Goal: Task Accomplishment & Management: Manage account settings

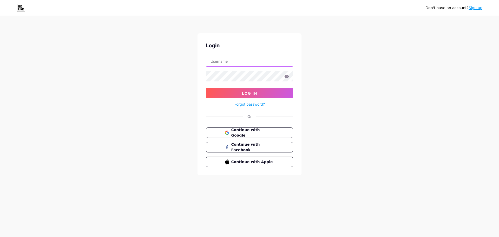
type input "[EMAIL_ADDRESS][DOMAIN_NAME]"
click at [239, 100] on div "Forgot password?" at bounding box center [249, 102] width 87 height 9
click at [241, 91] on button "Log In" at bounding box center [249, 93] width 87 height 10
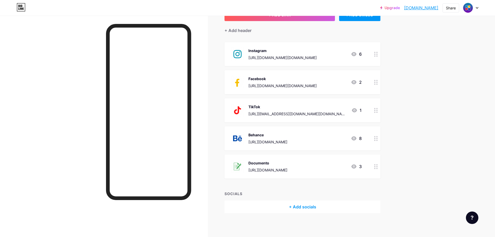
scroll to position [42, 0]
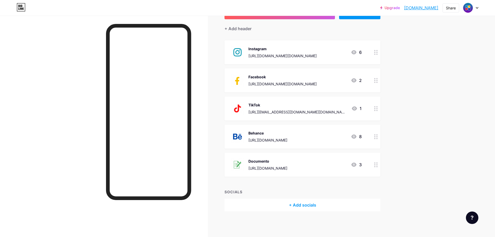
click at [357, 166] on icon at bounding box center [354, 164] width 6 height 6
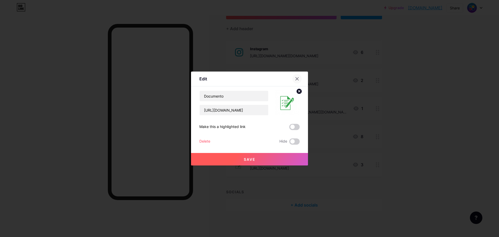
click at [295, 77] on icon at bounding box center [297, 79] width 4 height 4
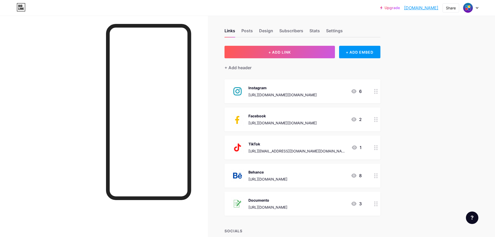
scroll to position [0, 0]
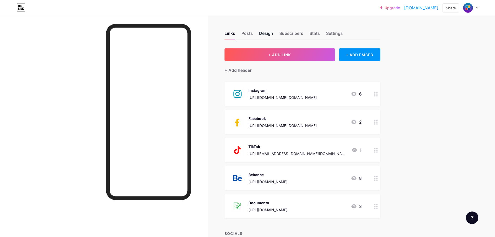
click at [270, 33] on div "Design" at bounding box center [266, 34] width 14 height 9
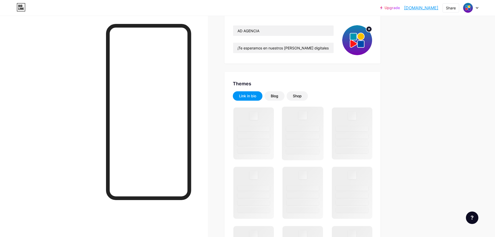
scroll to position [78, 0]
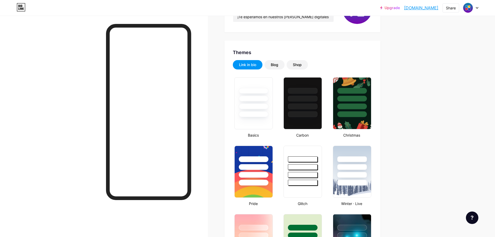
type input "#000000"
type input "#ffffff"
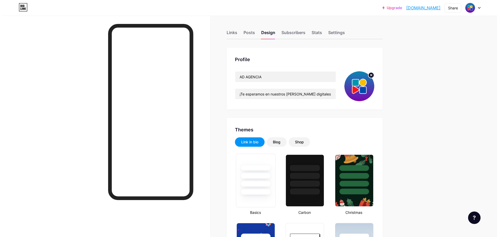
scroll to position [0, 0]
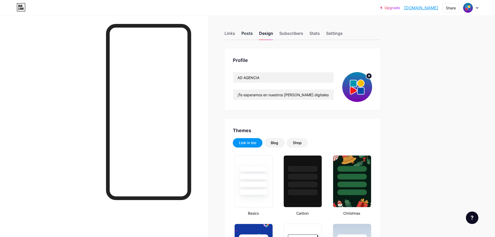
click at [245, 38] on div "Posts" at bounding box center [246, 34] width 11 height 9
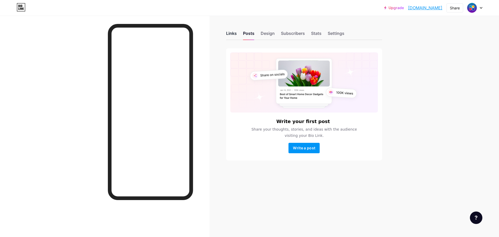
click at [235, 34] on div "Links" at bounding box center [231, 34] width 11 height 9
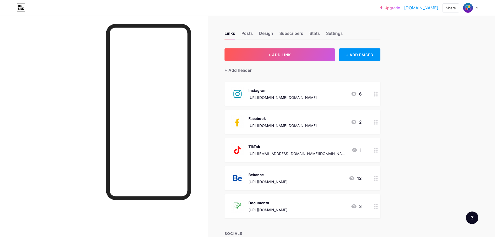
click at [239, 95] on img at bounding box center [238, 94] width 14 height 14
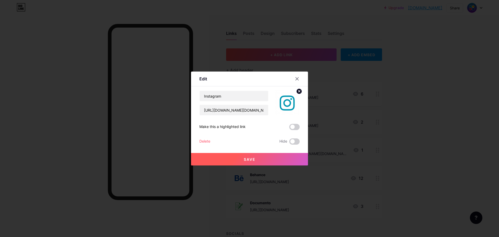
click at [298, 94] on circle at bounding box center [299, 91] width 6 height 6
click at [284, 153] on button "Save" at bounding box center [249, 159] width 117 height 12
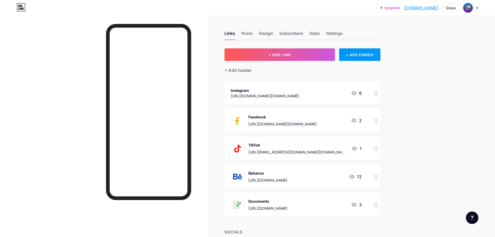
click at [244, 115] on img at bounding box center [238, 120] width 14 height 14
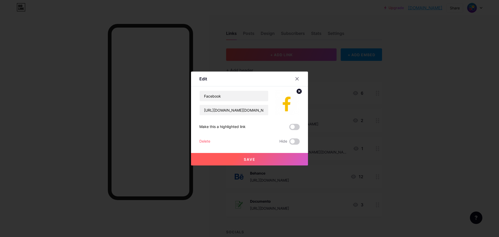
click at [300, 91] on circle at bounding box center [299, 91] width 6 height 6
click at [290, 156] on button "Save" at bounding box center [249, 159] width 117 height 12
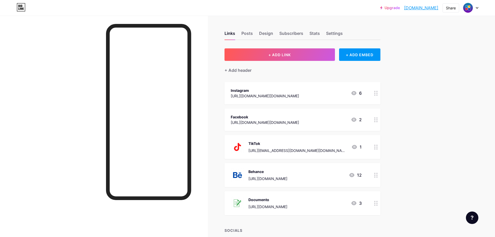
click at [290, 156] on div "TikTok [URL][EMAIL_ADDRESS][DOMAIN_NAME][DOMAIN_NAME] 1" at bounding box center [302, 147] width 156 height 24
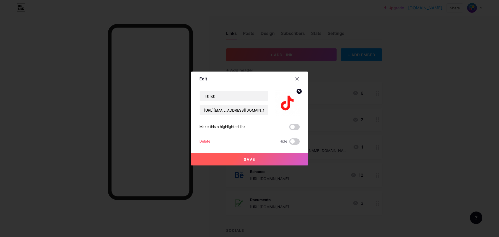
click at [300, 90] on circle at bounding box center [299, 91] width 6 height 6
click at [278, 157] on button "Save" at bounding box center [249, 159] width 117 height 12
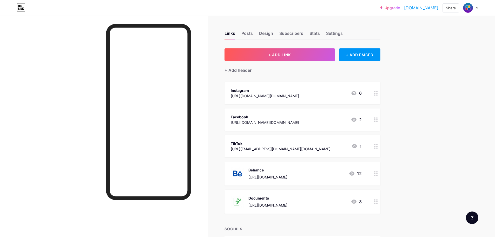
click at [380, 175] on div at bounding box center [375, 173] width 9 height 24
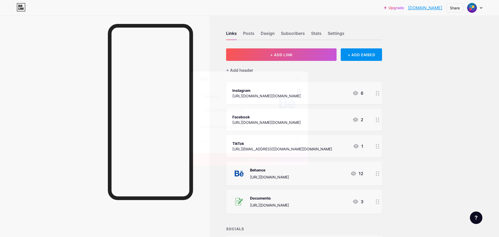
click at [204, 142] on div "Delete" at bounding box center [204, 141] width 11 height 6
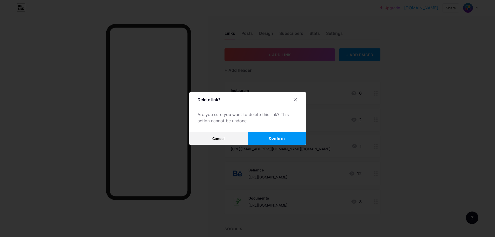
click at [270, 141] on button "Confirm" at bounding box center [277, 138] width 58 height 12
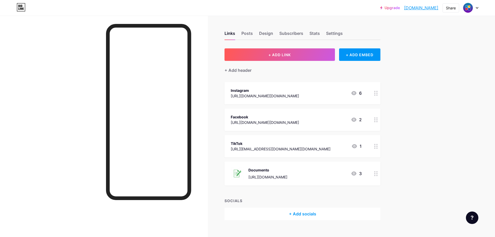
click at [283, 182] on div "Documento [URL][DOMAIN_NAME] 3" at bounding box center [302, 173] width 156 height 24
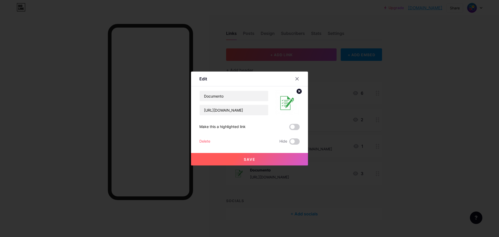
click at [202, 139] on div "Delete" at bounding box center [204, 141] width 11 height 6
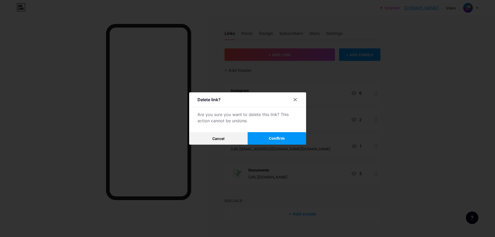
click at [271, 136] on span "Confirm" at bounding box center [277, 138] width 16 height 5
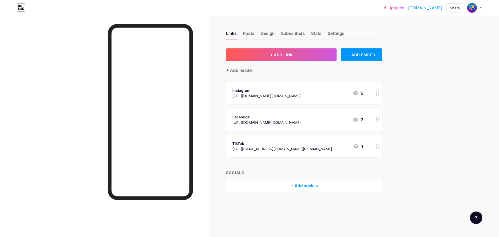
click at [289, 188] on div "+ Add socials" at bounding box center [304, 185] width 156 height 12
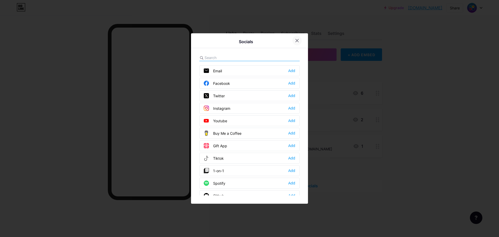
click at [293, 38] on div at bounding box center [296, 40] width 9 height 9
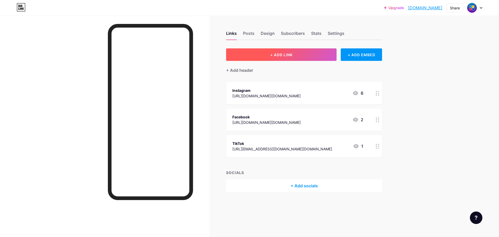
click at [279, 57] on button "+ ADD LINK" at bounding box center [281, 54] width 110 height 12
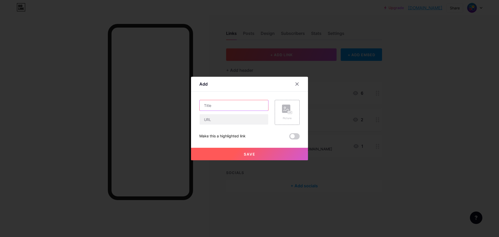
click at [217, 100] on input "text" at bounding box center [233, 105] width 69 height 10
type input "Portafolio"
click at [233, 148] on button "Save" at bounding box center [249, 154] width 117 height 12
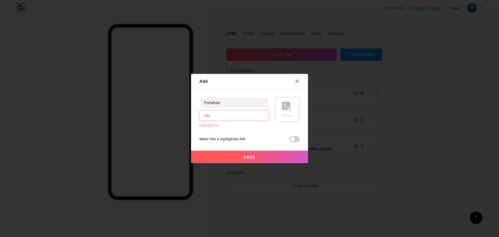
click at [297, 84] on div at bounding box center [296, 80] width 9 height 9
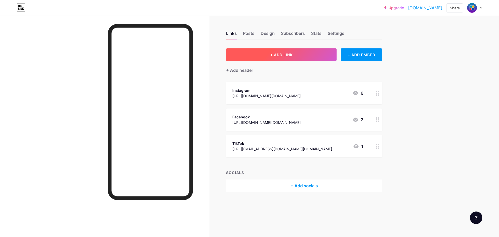
click at [275, 49] on button "+ ADD LINK" at bounding box center [281, 54] width 110 height 12
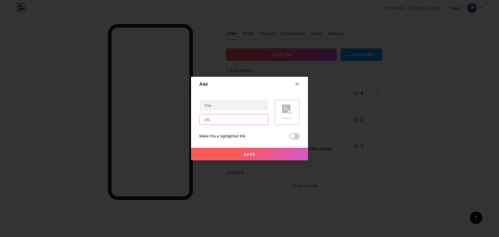
click at [211, 121] on input "text" at bounding box center [233, 119] width 69 height 10
paste input "[URL][DOMAIN_NAME]"
type input "[URL][DOMAIN_NAME]"
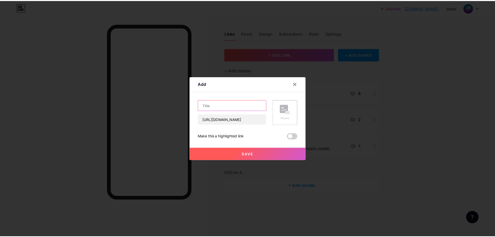
scroll to position [0, 0]
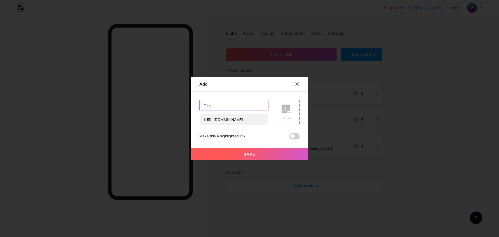
click at [212, 104] on input "text" at bounding box center [233, 105] width 69 height 10
type input "Portafolio"
click at [260, 158] on button "Save" at bounding box center [249, 154] width 117 height 12
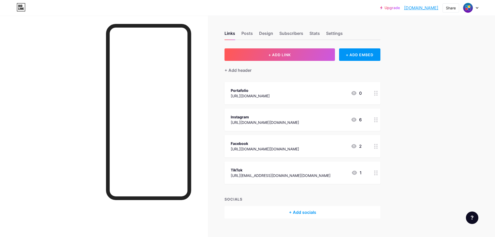
drag, startPoint x: 264, startPoint y: 95, endPoint x: 355, endPoint y: 81, distance: 91.2
click at [276, 124] on span "Portafolio [URL][DOMAIN_NAME] 0 Instagram [URL][DOMAIN_NAME][DOMAIN_NAME] 6 Fac…" at bounding box center [302, 133] width 156 height 102
